Goal: Information Seeking & Learning: Learn about a topic

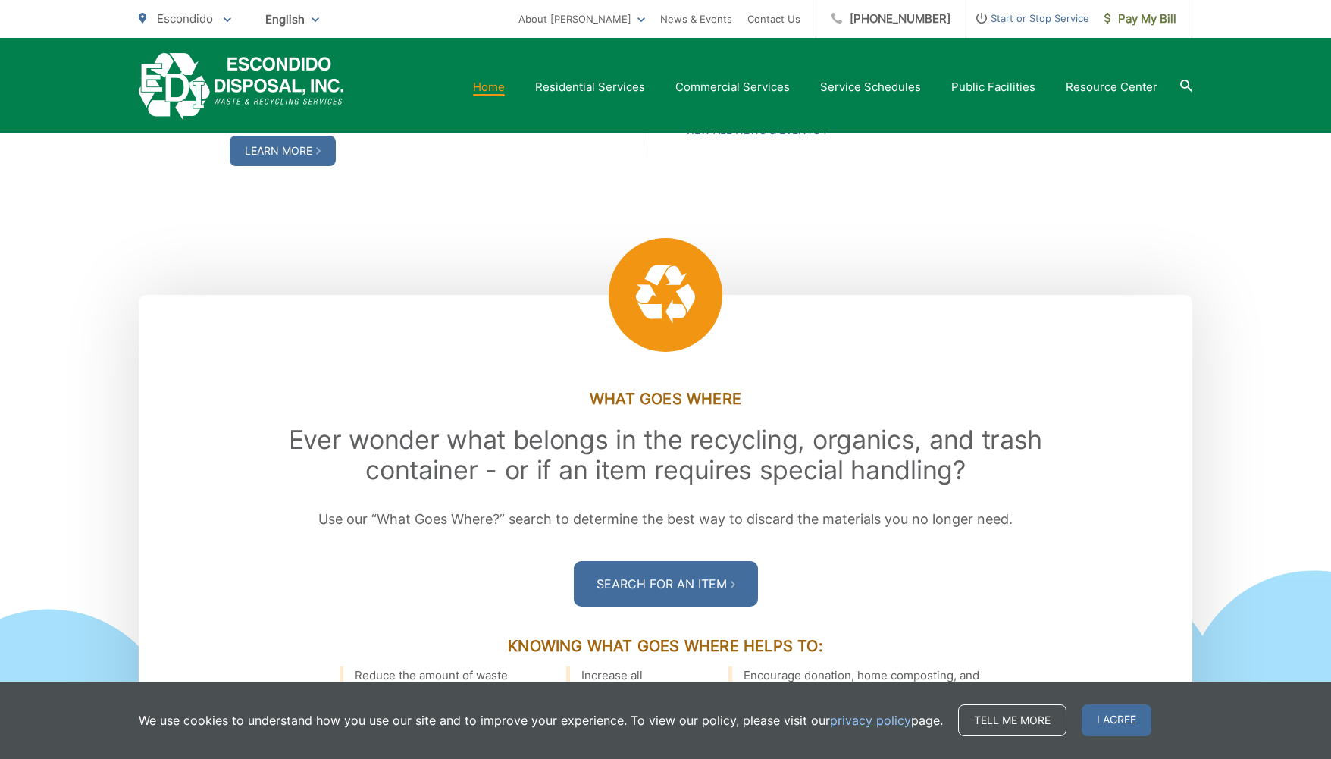
scroll to position [1755, 0]
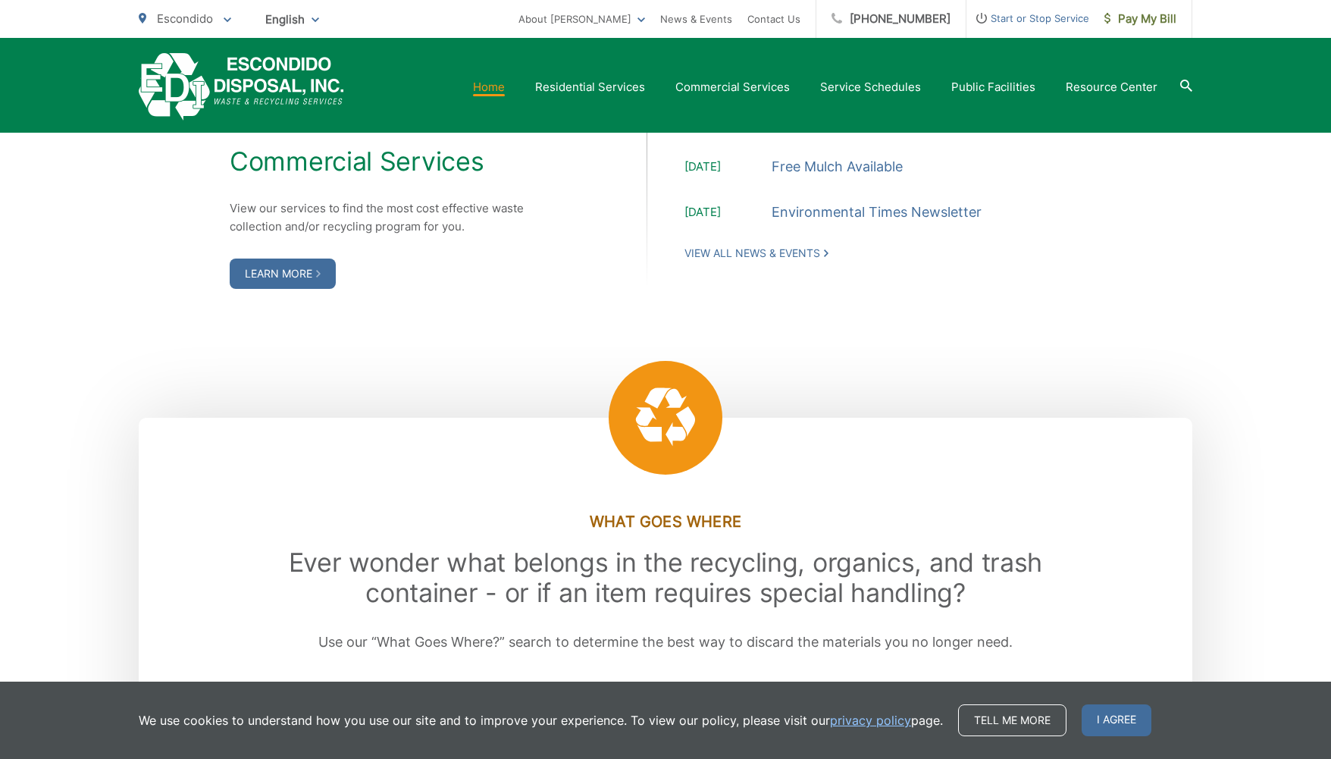
click at [1283, 437] on div ".st0{fill-rule:evenodd;clip-rule:evenodd;fill:#fff} What Goes Where Ever wonder…" at bounding box center [665, 708] width 1331 height 581
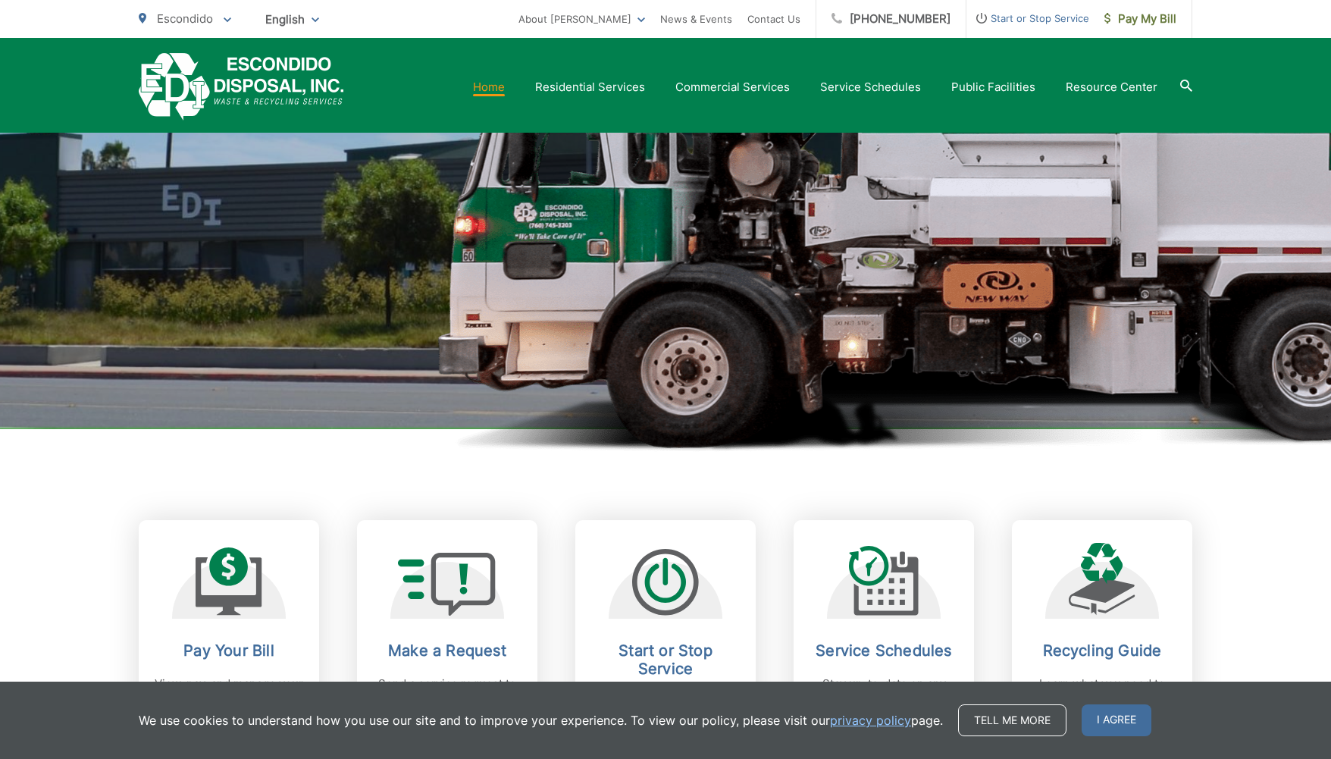
scroll to position [0, 0]
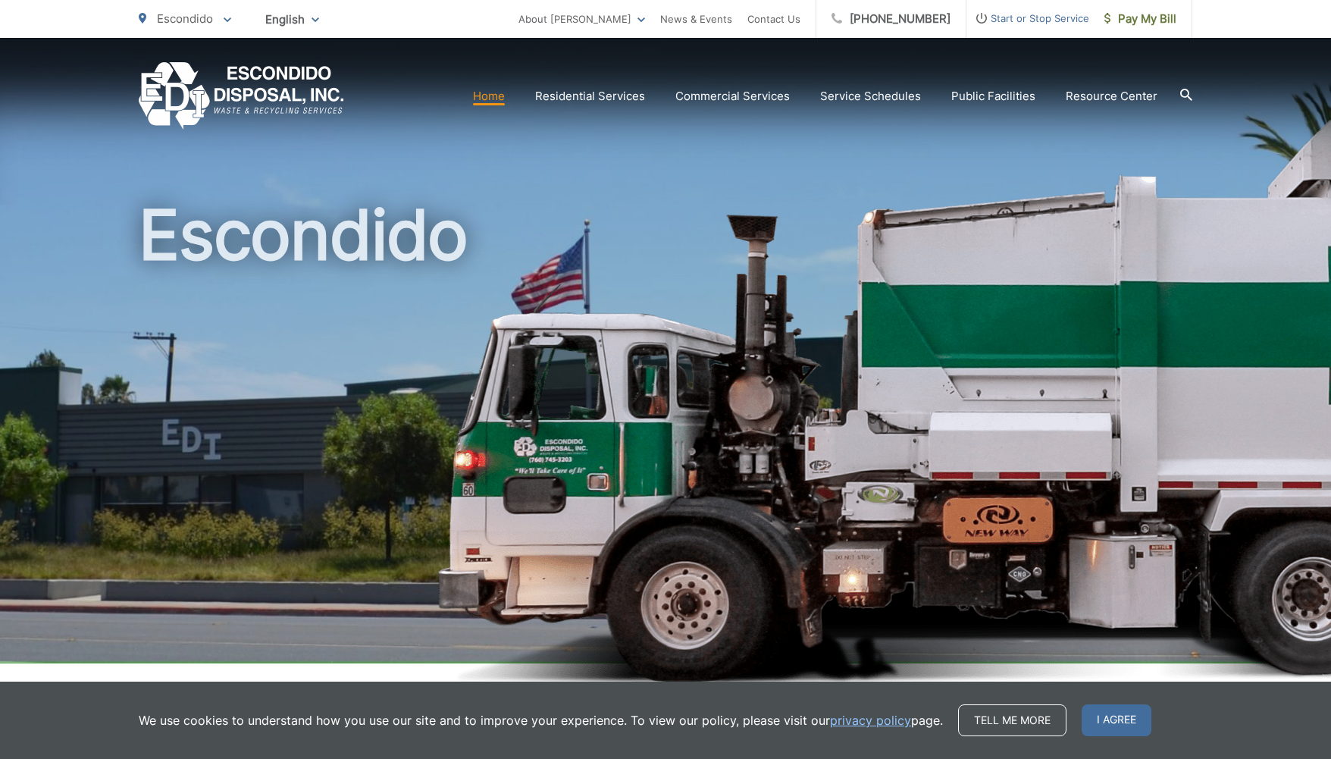
click at [862, 331] on h1 "Escondido" at bounding box center [666, 437] width 1054 height 480
click at [1178, 88] on section "Home Residential Services Curbside Pickup Recycling Organic Recycling Trash Hou…" at bounding box center [768, 96] width 848 height 29
click at [1187, 93] on icon at bounding box center [1186, 95] width 12 height 12
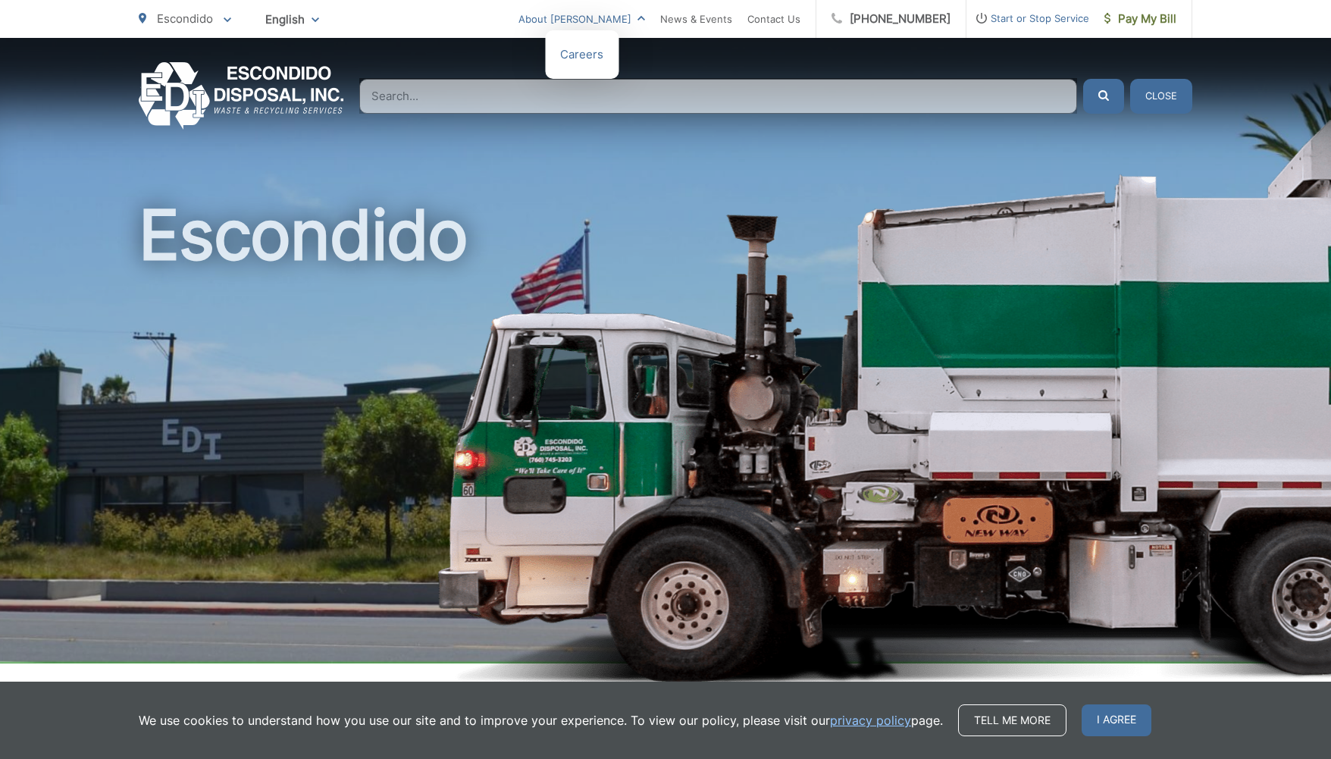
click at [645, 20] on link "About [PERSON_NAME]" at bounding box center [581, 19] width 127 height 18
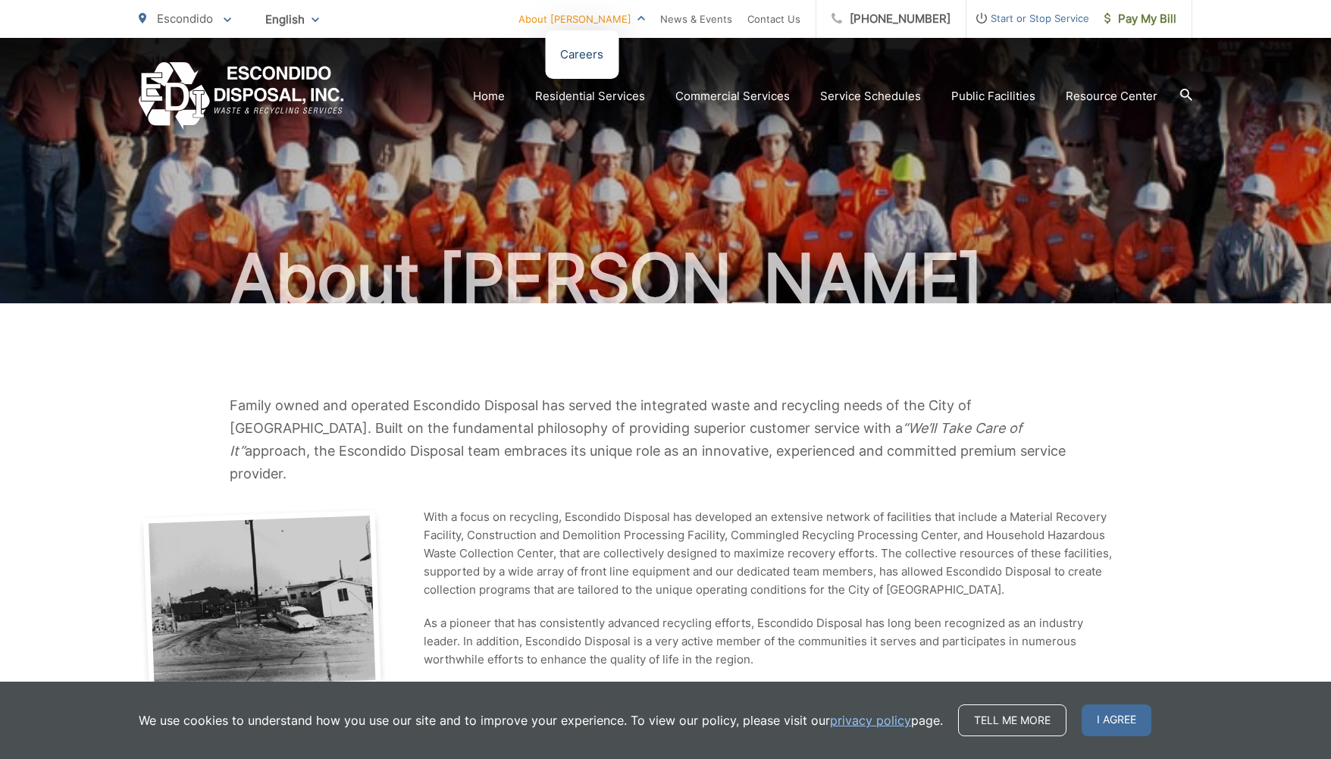
click at [603, 62] on link "Careers" at bounding box center [581, 54] width 43 height 18
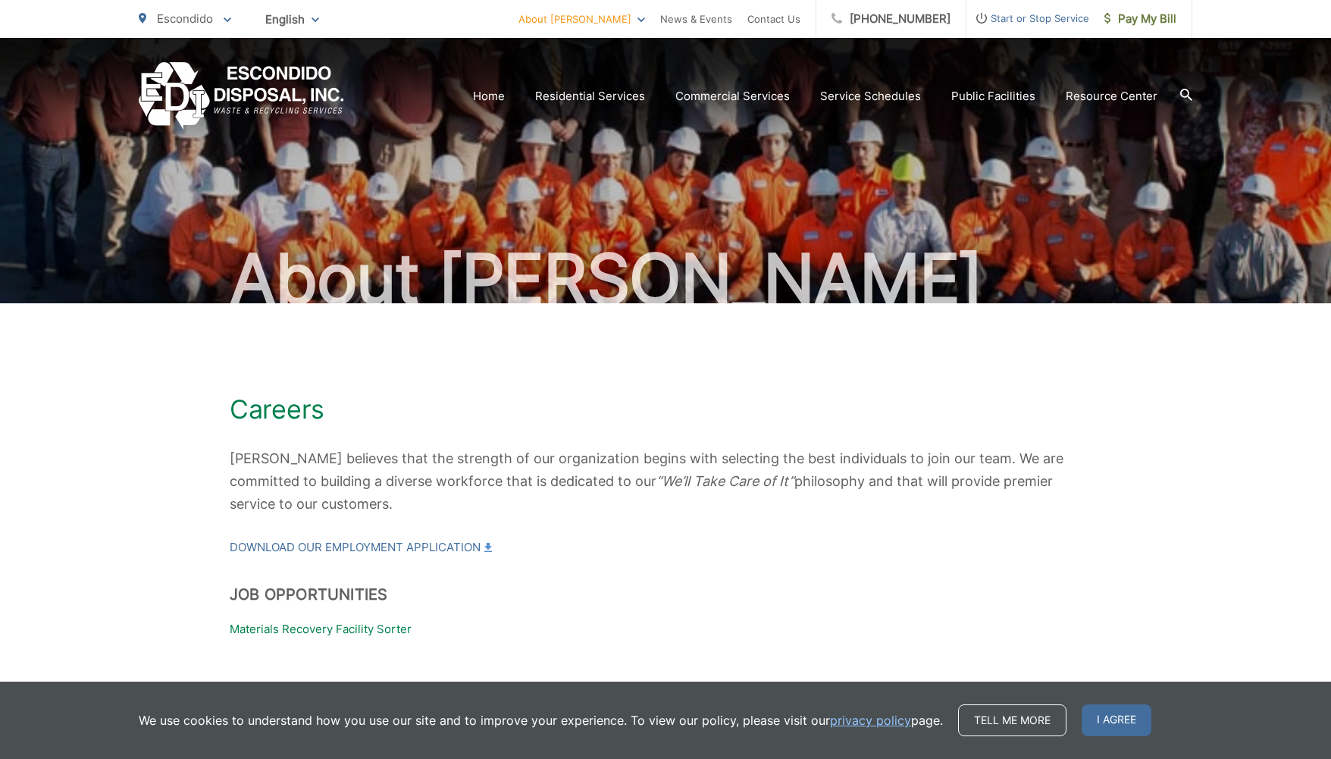
scroll to position [64, 0]
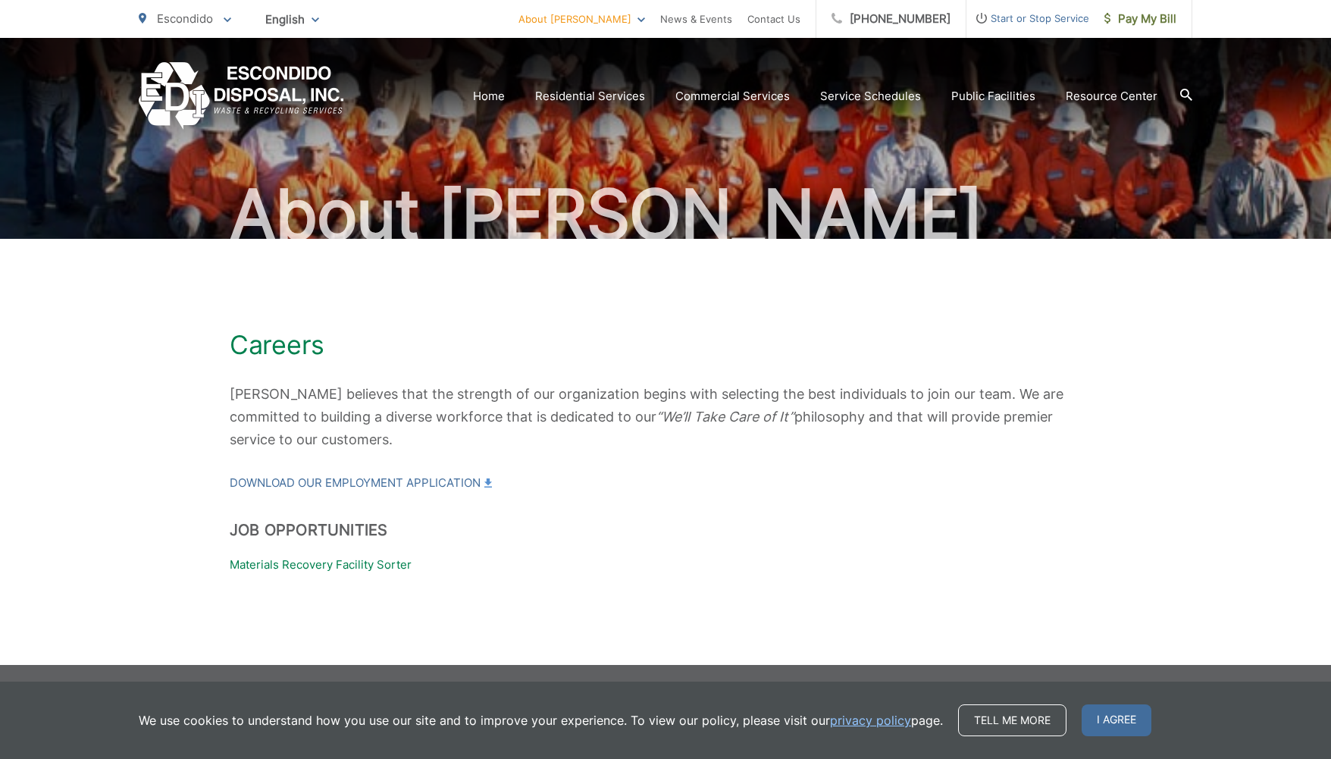
click at [354, 571] on p "Materials Recovery Facility Sorter" at bounding box center [666, 565] width 872 height 18
click at [246, 562] on p "Materials Recovery Facility Sorter" at bounding box center [666, 565] width 872 height 18
drag, startPoint x: 421, startPoint y: 566, endPoint x: 148, endPoint y: 568, distance: 272.9
click at [148, 568] on div "Careers [PERSON_NAME] believes that the strength of our organization begins wit…" at bounding box center [666, 452] width 1054 height 244
drag, startPoint x: 148, startPoint y: 568, endPoint x: 543, endPoint y: 566, distance: 395.7
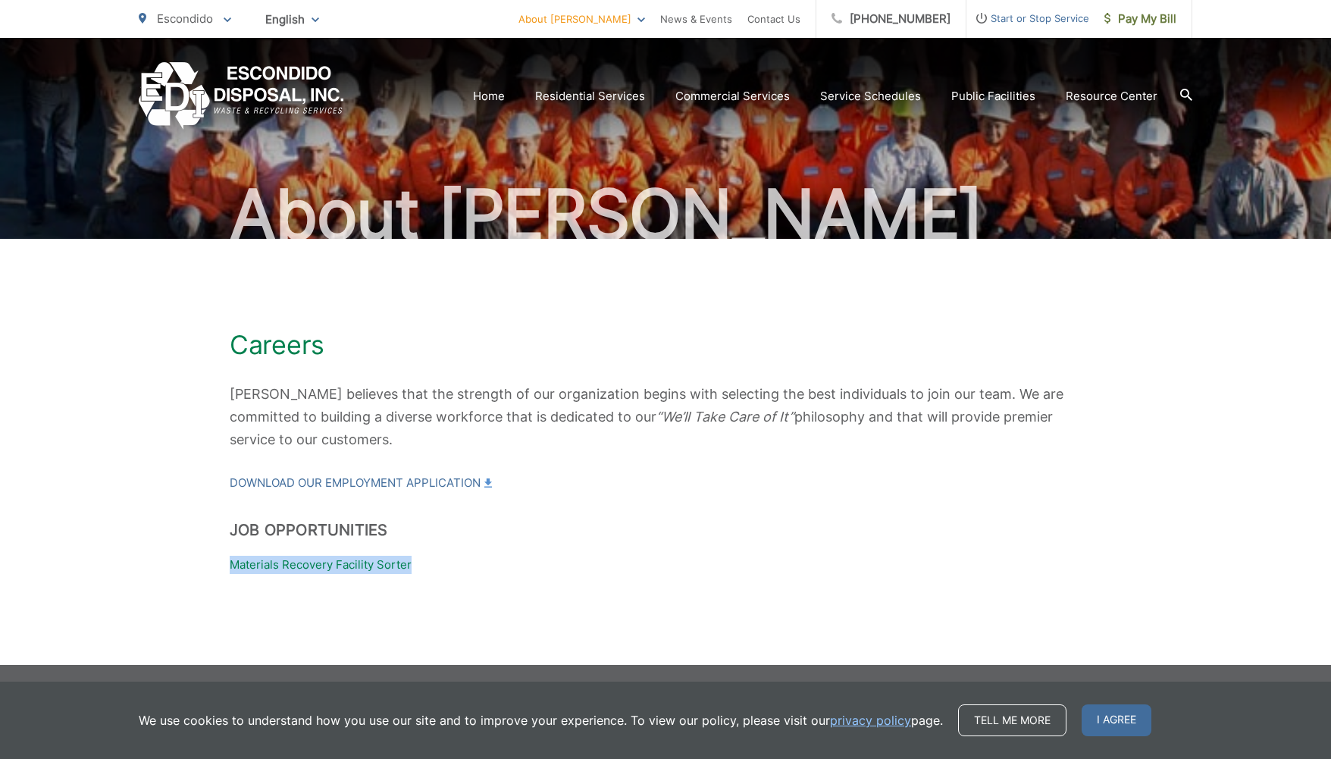
click at [543, 566] on p "Materials Recovery Facility Sorter" at bounding box center [666, 565] width 872 height 18
click at [317, 560] on p "Materials Recovery Facility Sorter" at bounding box center [666, 565] width 872 height 18
click at [715, 454] on p "Download our Employment Application" at bounding box center [666, 471] width 872 height 41
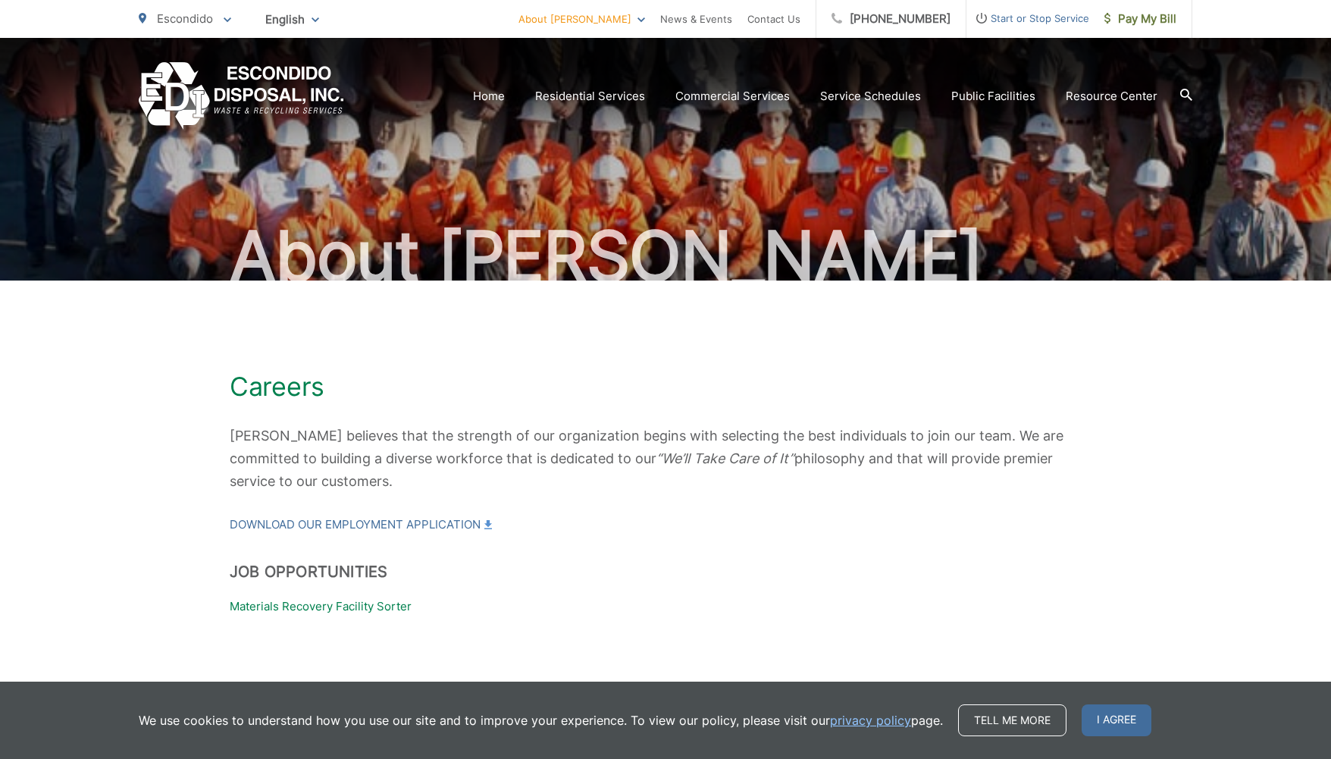
scroll to position [0, 0]
